Goal: Information Seeking & Learning: Learn about a topic

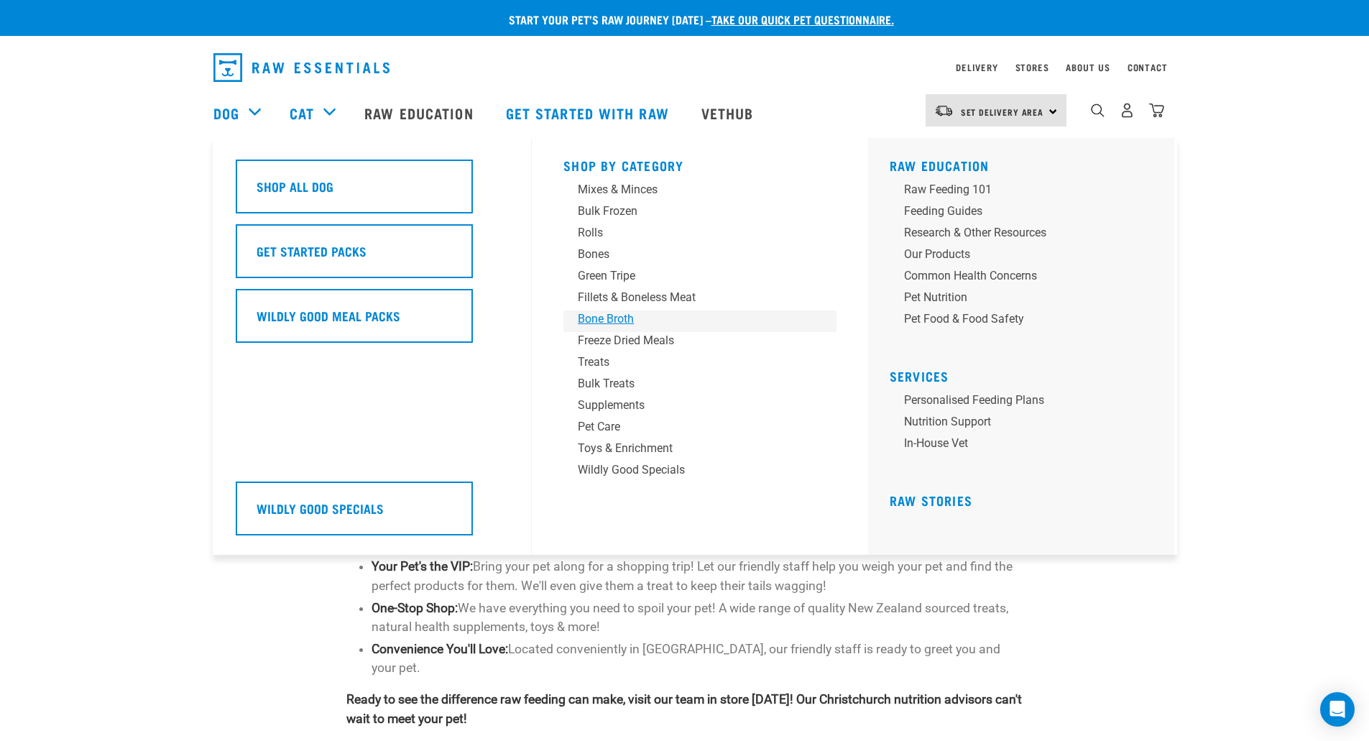
click at [604, 319] on div "Bone Broth" at bounding box center [690, 319] width 224 height 17
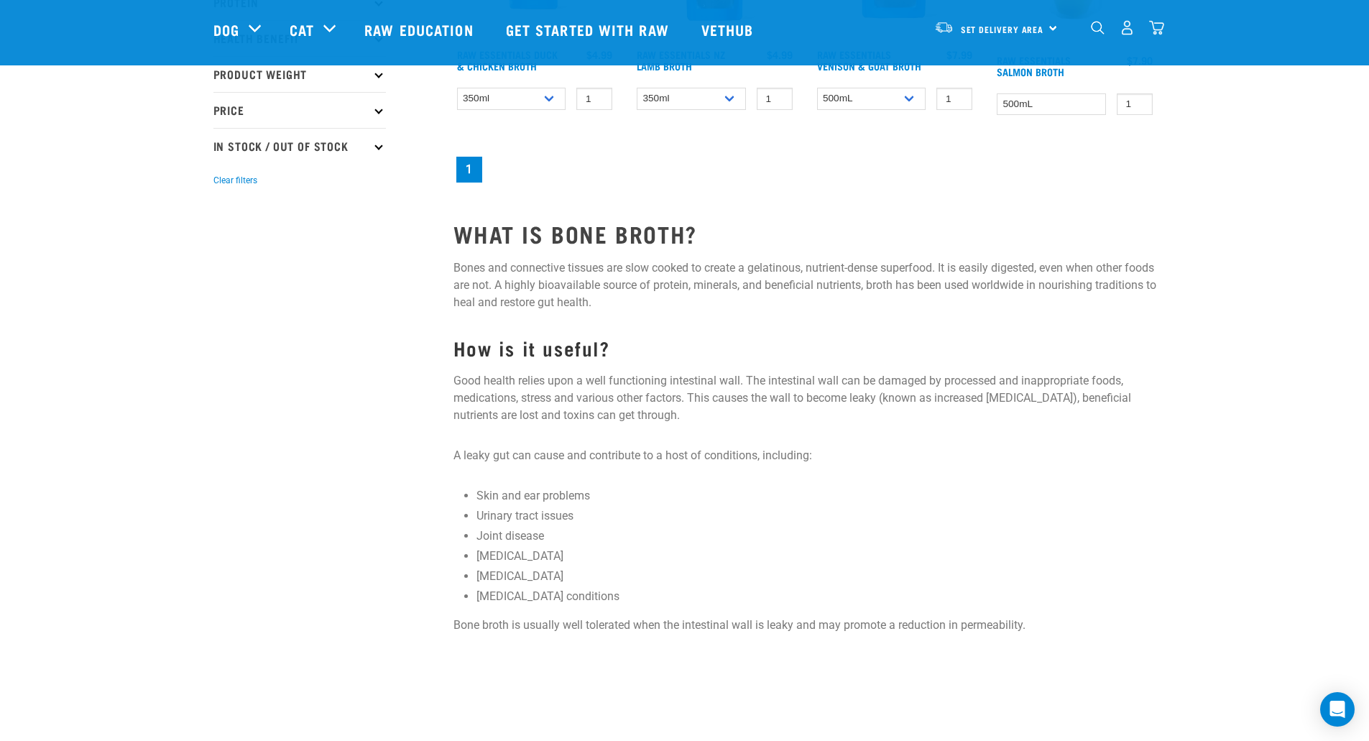
scroll to position [167, 0]
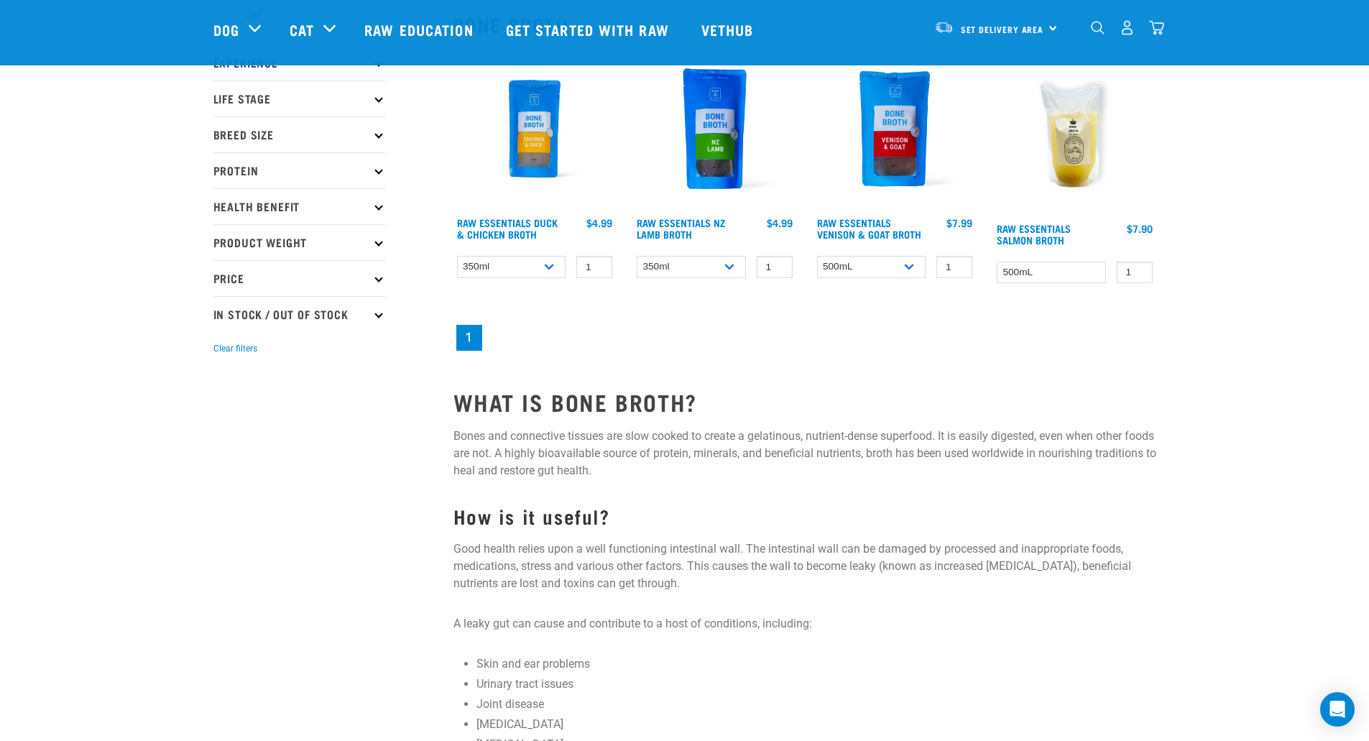
click at [891, 143] on img at bounding box center [895, 128] width 163 height 163
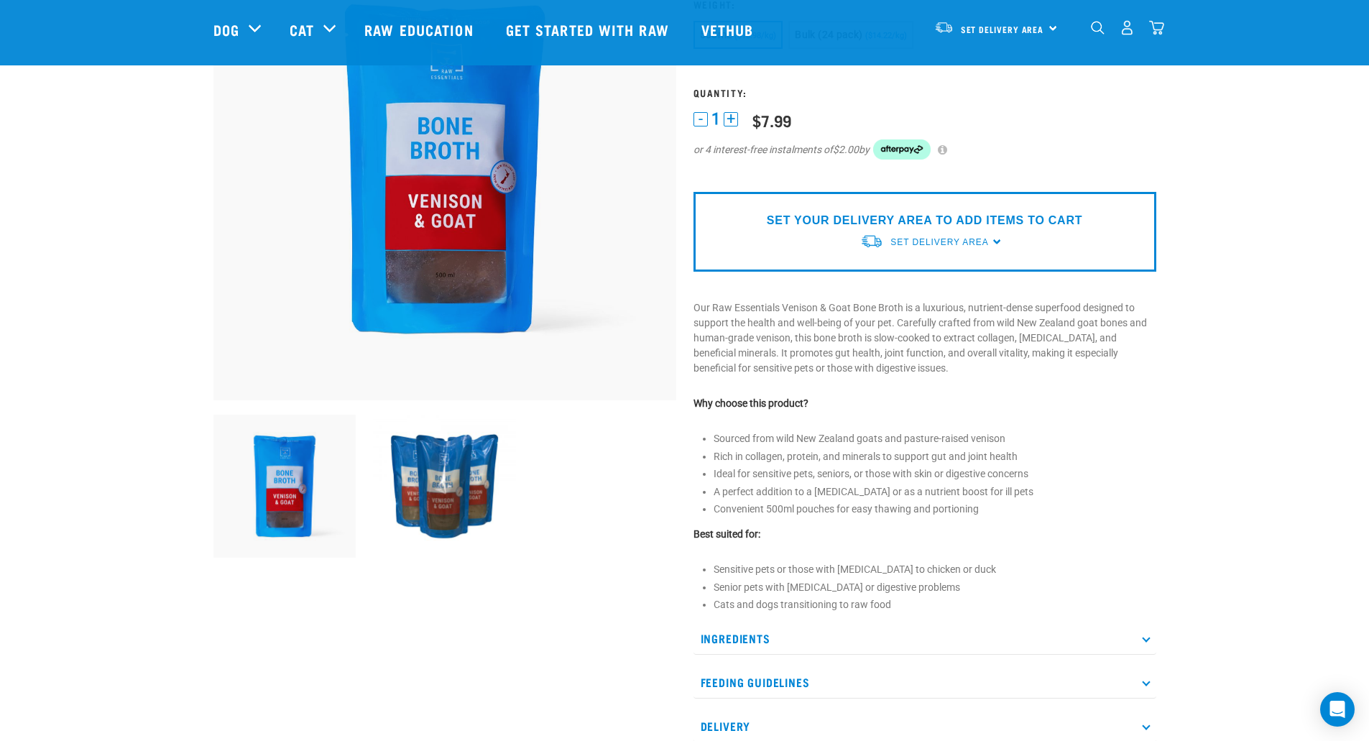
scroll to position [336, 0]
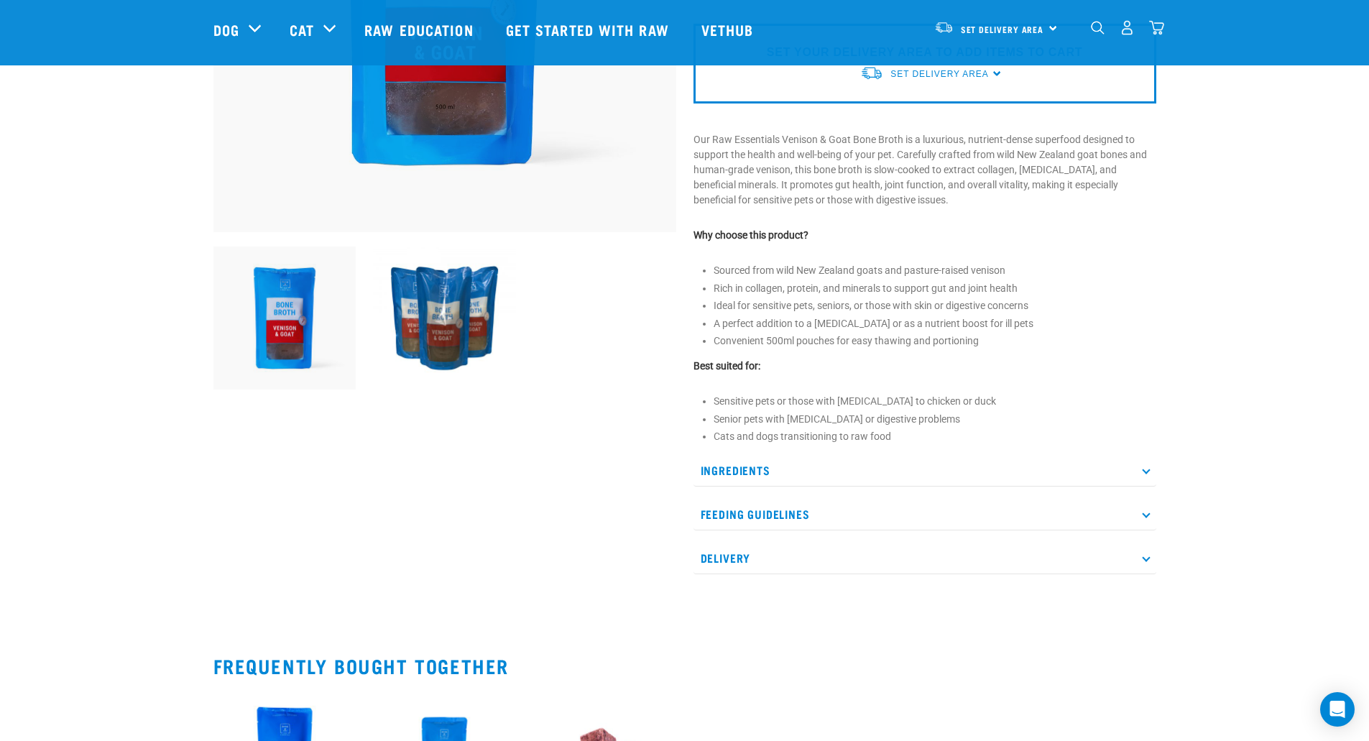
click at [756, 471] on p "Ingredients" at bounding box center [925, 470] width 463 height 32
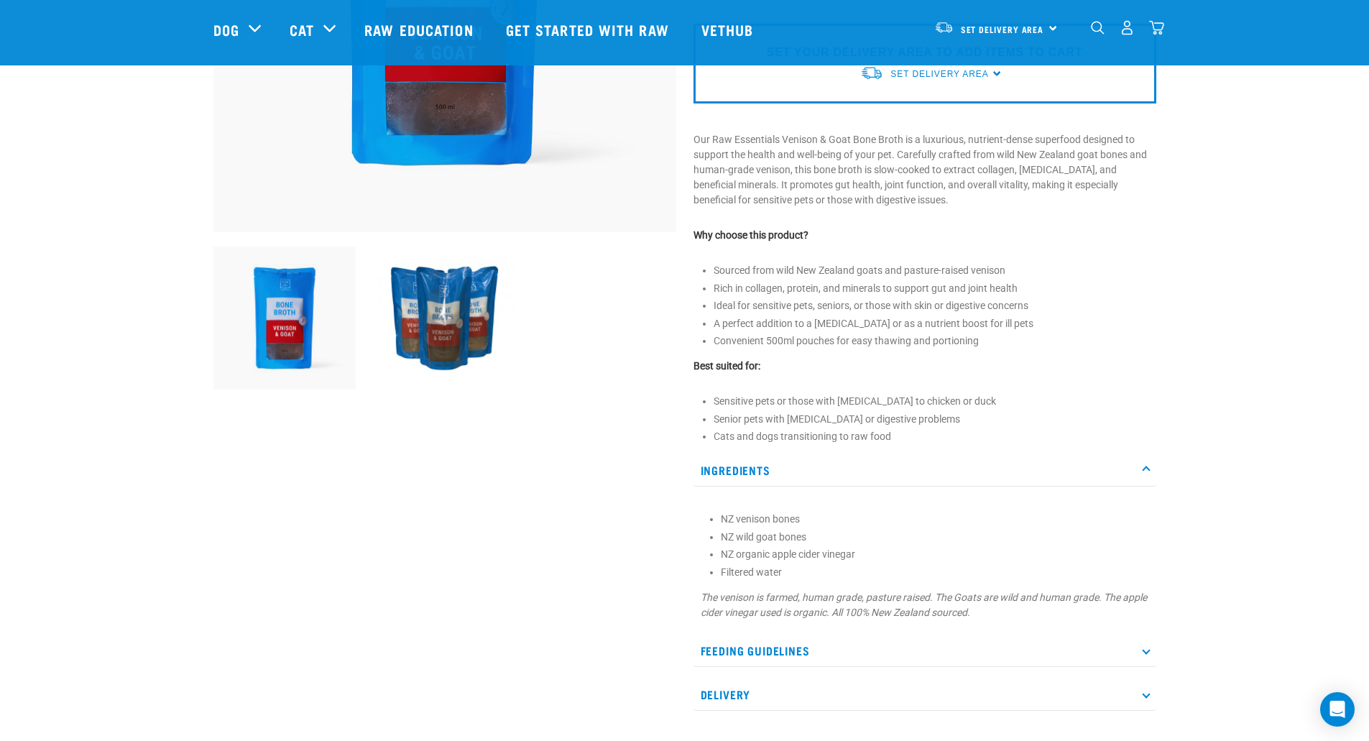
click at [756, 463] on p "Ingredients" at bounding box center [925, 470] width 463 height 32
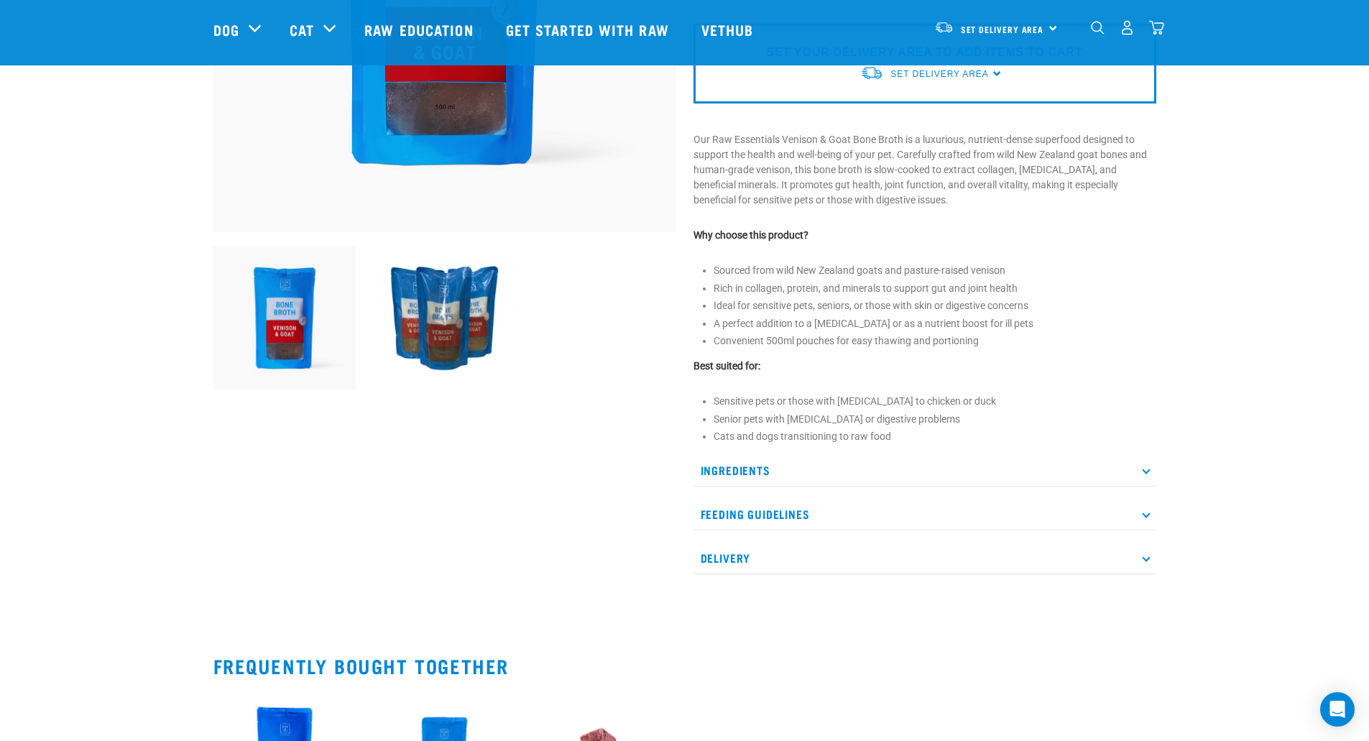
click at [756, 463] on p "Ingredients" at bounding box center [925, 470] width 463 height 32
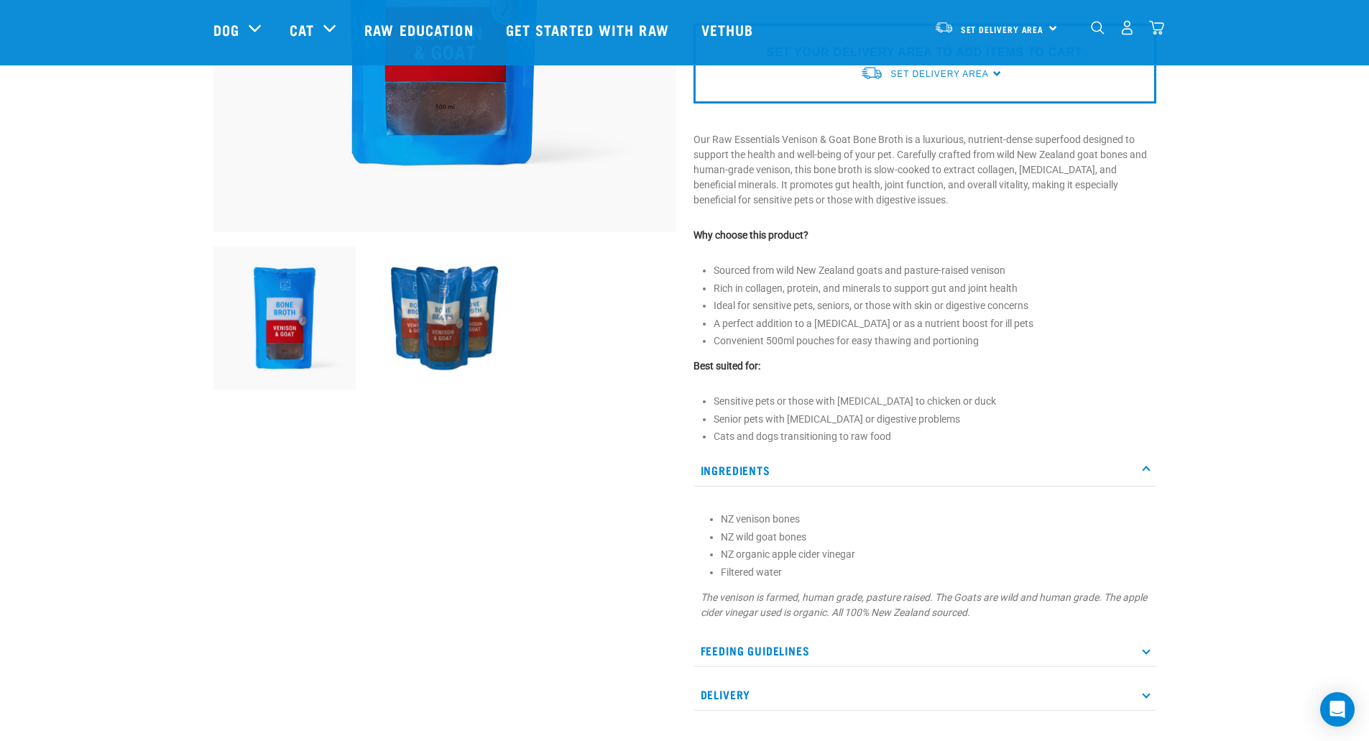
click at [756, 472] on p "Ingredients" at bounding box center [925, 470] width 463 height 32
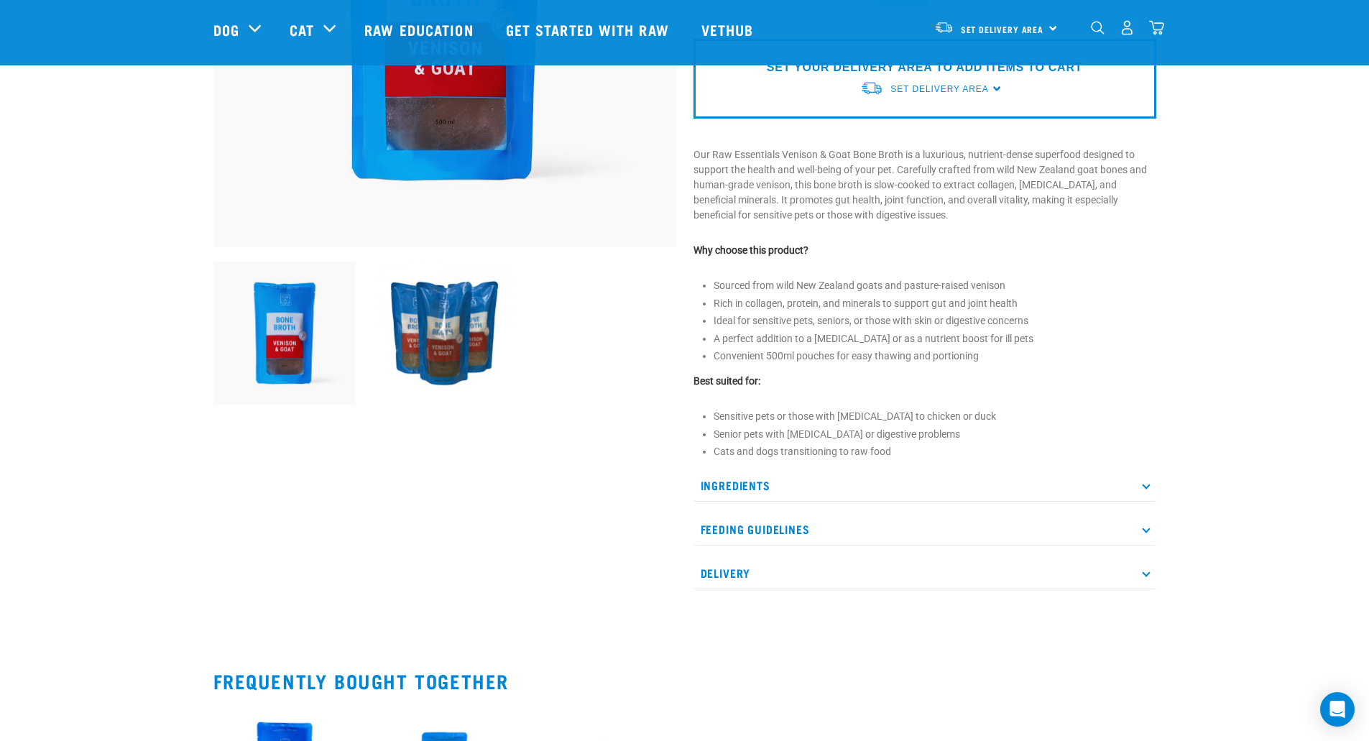
scroll to position [0, 0]
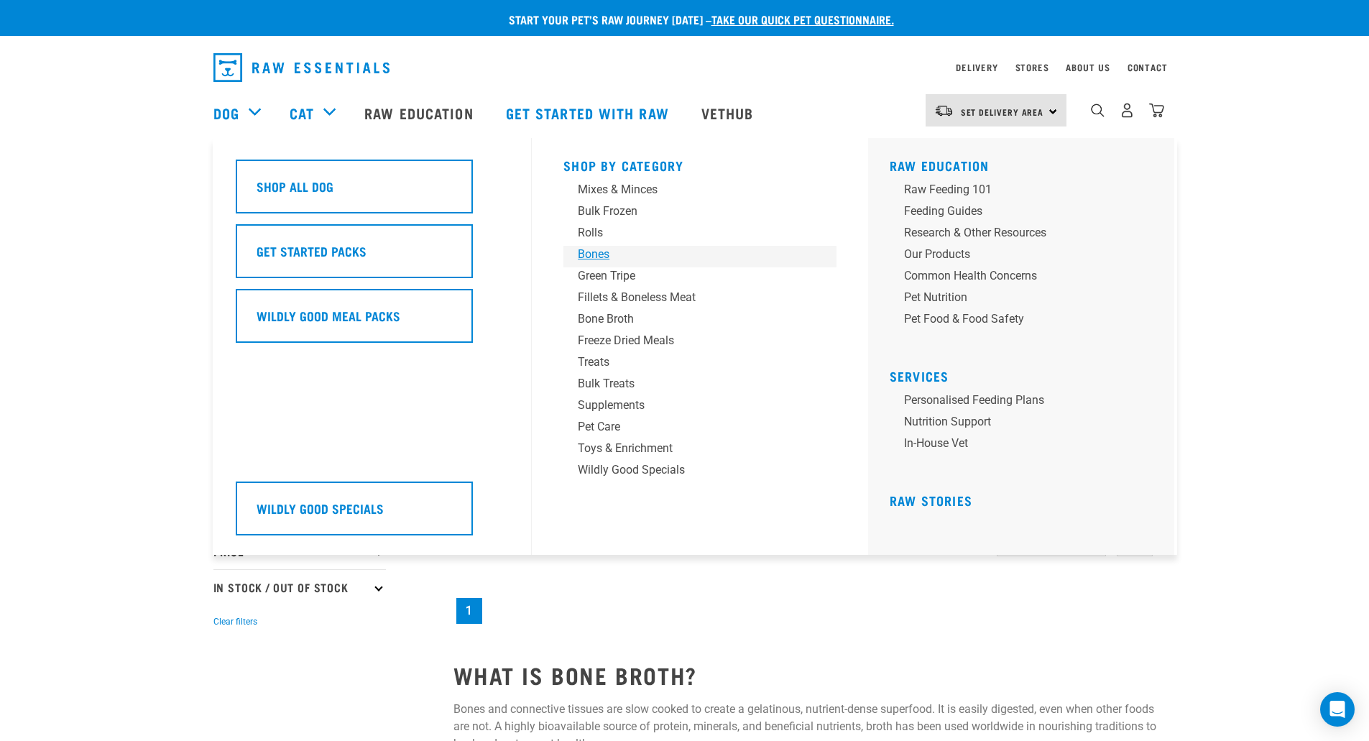
click at [604, 259] on div "Bones" at bounding box center [690, 254] width 224 height 17
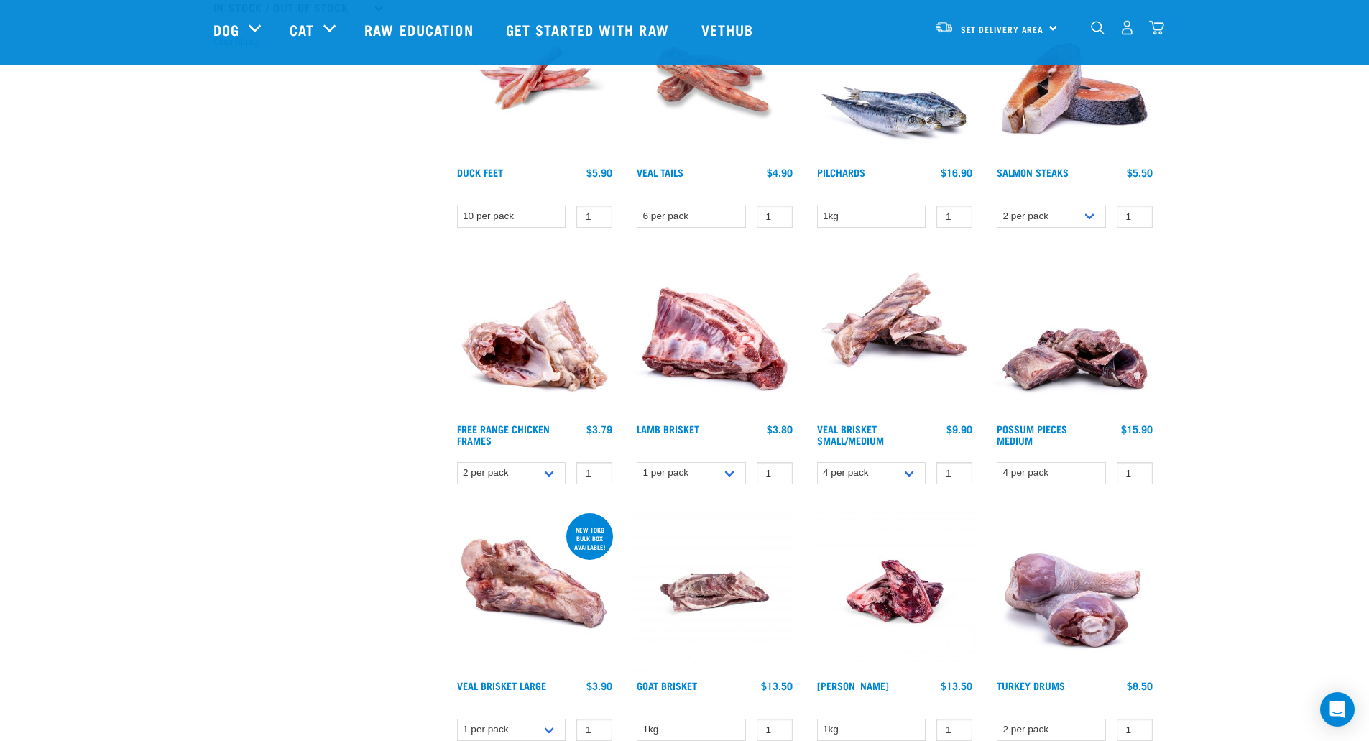
scroll to position [503, 0]
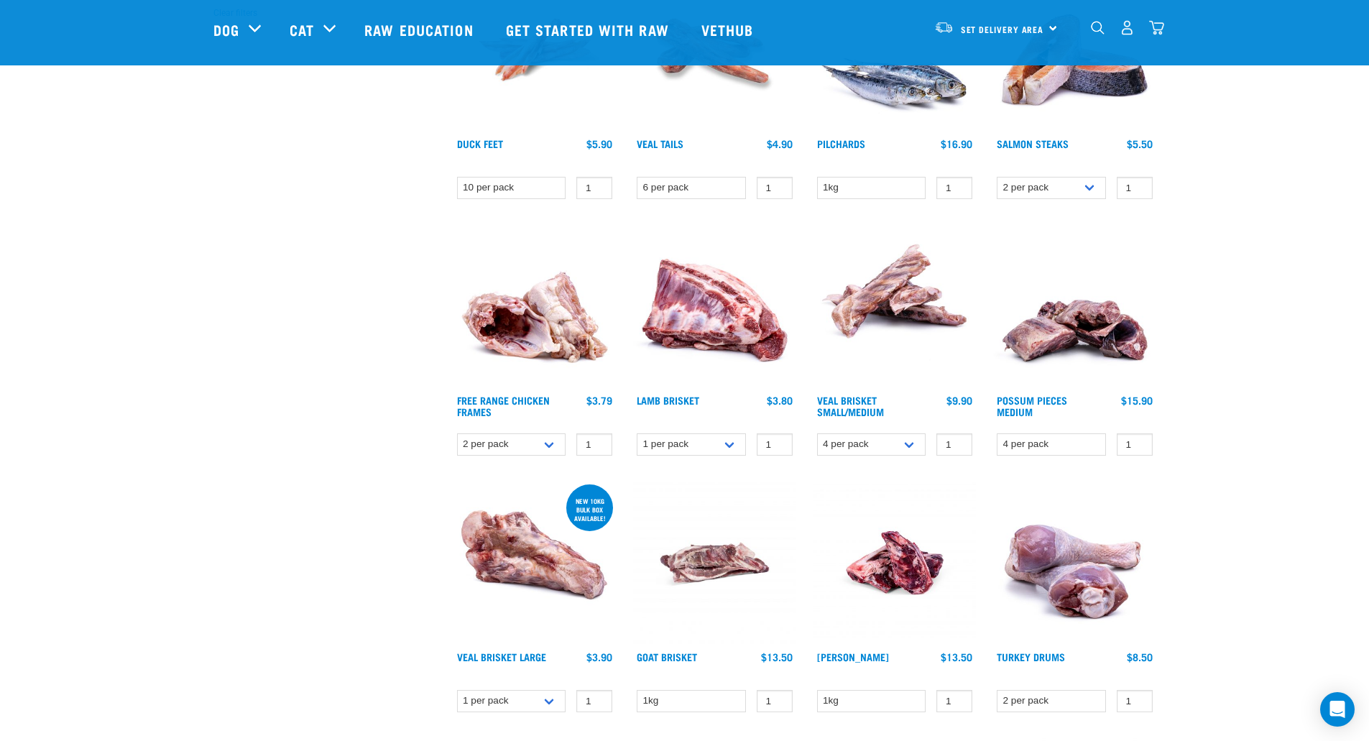
click at [574, 574] on img at bounding box center [535, 563] width 163 height 163
